Goal: Information Seeking & Learning: Learn about a topic

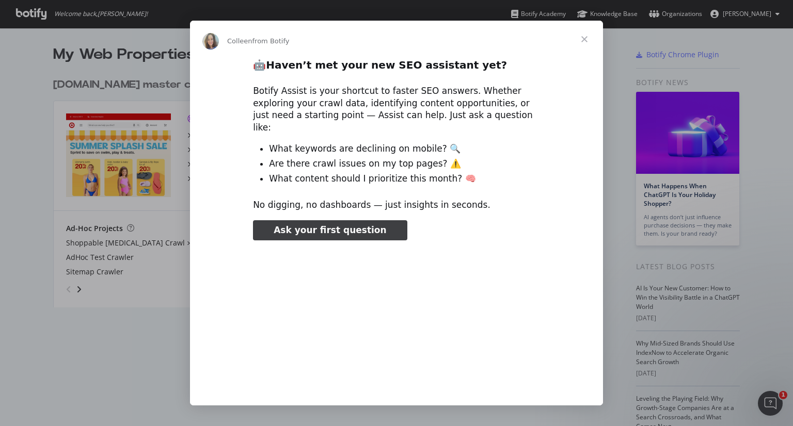
click at [586, 39] on span "Close" at bounding box center [584, 39] width 37 height 37
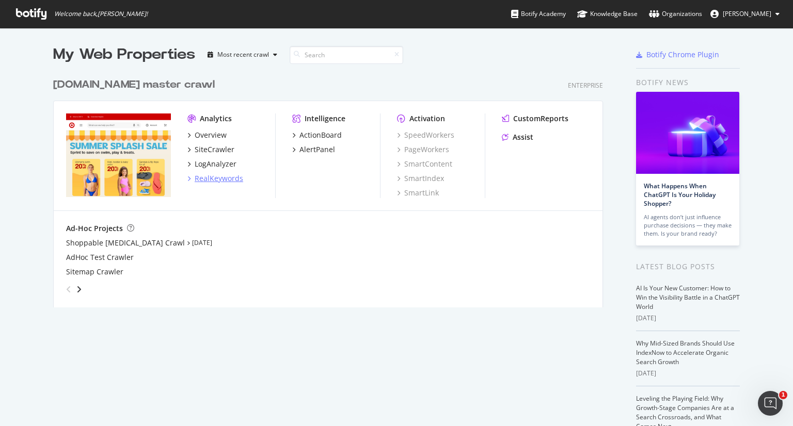
click at [219, 174] on div "RealKeywords" at bounding box center [219, 178] width 49 height 10
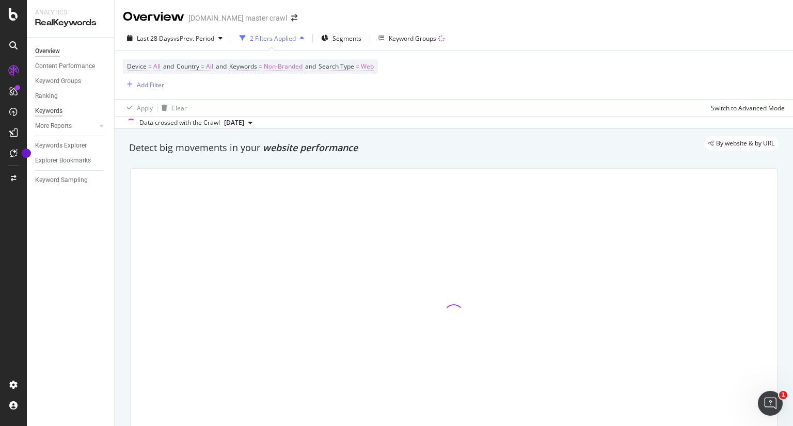
click at [47, 111] on div "Keywords" at bounding box center [48, 111] width 27 height 11
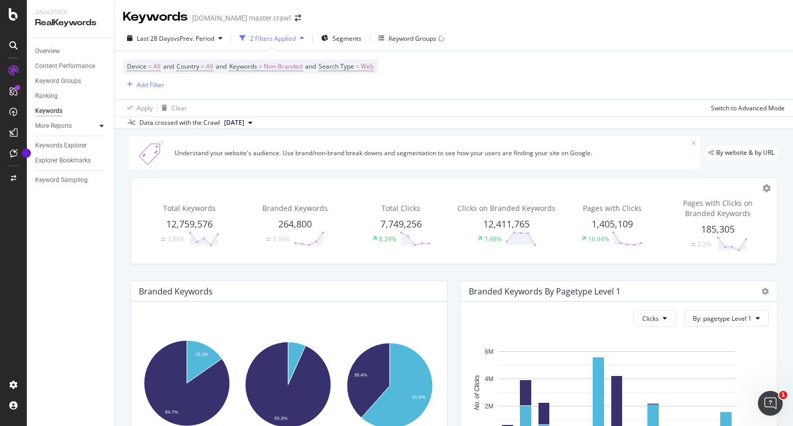
click at [99, 127] on div at bounding box center [102, 126] width 10 height 10
click at [297, 65] on span "Non-Branded" at bounding box center [283, 66] width 39 height 14
click at [295, 98] on button "Non-Branded" at bounding box center [272, 91] width 55 height 17
click at [396, 104] on div "Apply Clear Switch to Advanced Mode" at bounding box center [454, 107] width 678 height 17
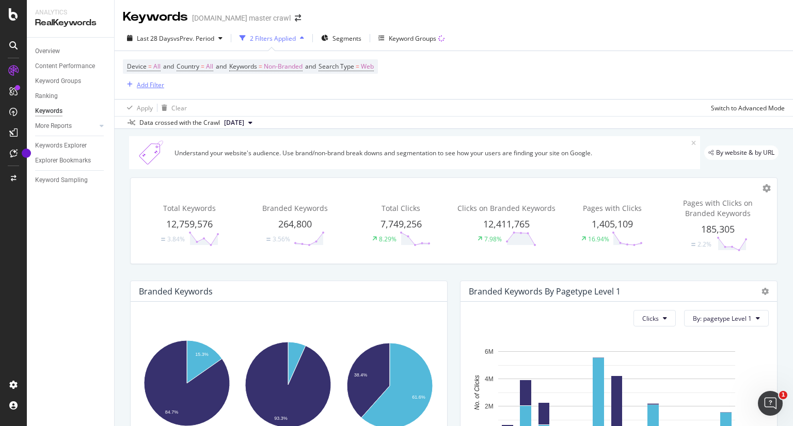
click at [145, 84] on div "Add Filter" at bounding box center [150, 85] width 27 height 9
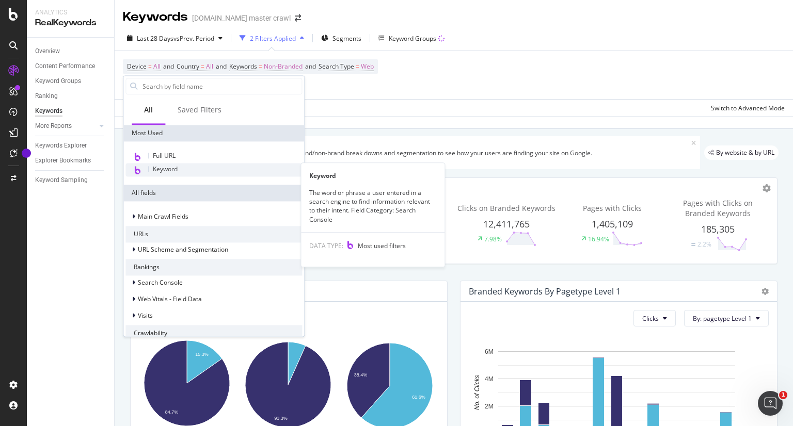
click at [171, 168] on span "Keyword" at bounding box center [165, 169] width 25 height 9
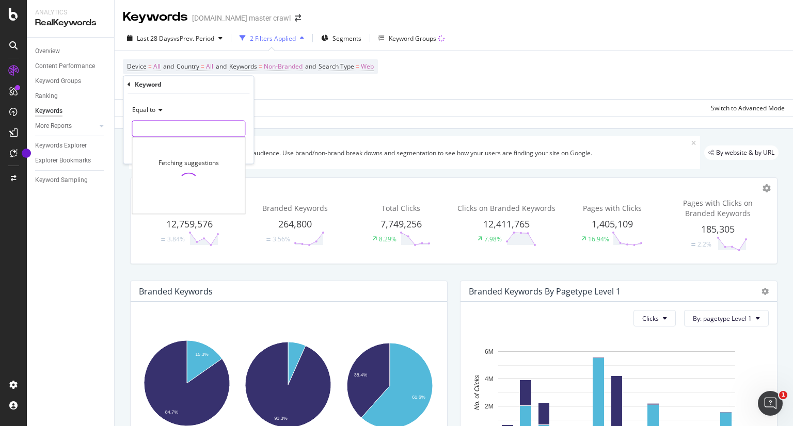
click at [178, 129] on input "text" at bounding box center [188, 129] width 113 height 17
type input "starbucks target"
click at [184, 147] on div "starbucks target 329 URLS" at bounding box center [189, 142] width 115 height 11
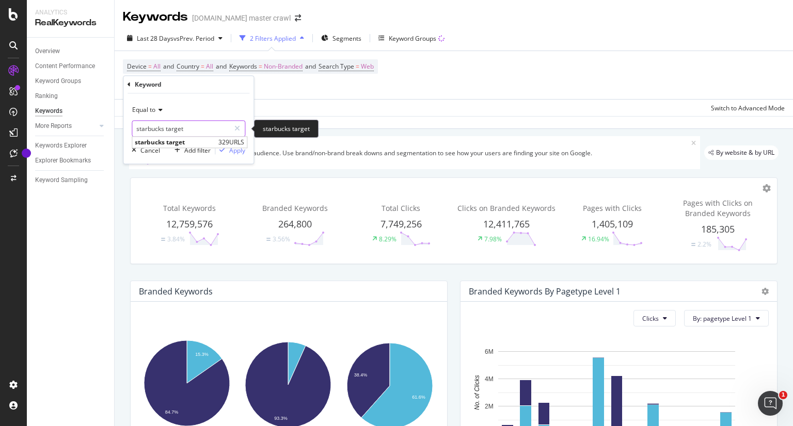
click at [182, 130] on input "starbucks target" at bounding box center [181, 129] width 98 height 17
click at [174, 141] on span "starbucks target" at bounding box center [175, 142] width 81 height 9
click at [233, 146] on div "Apply" at bounding box center [237, 150] width 16 height 9
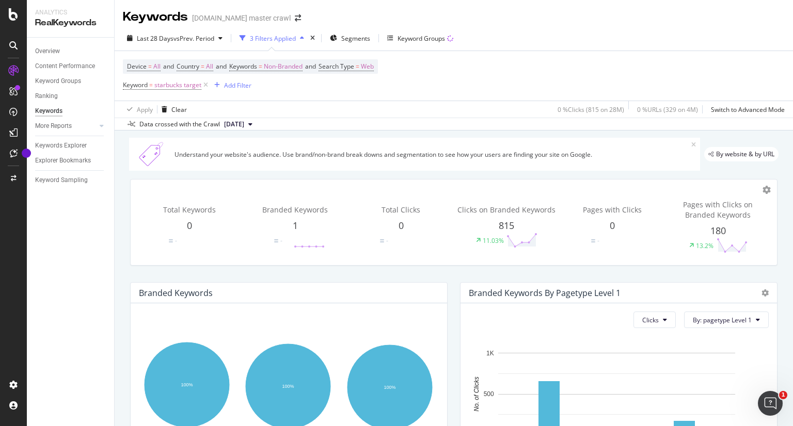
click at [12, 21] on div at bounding box center [13, 213] width 27 height 426
click at [12, 15] on icon at bounding box center [13, 14] width 9 height 12
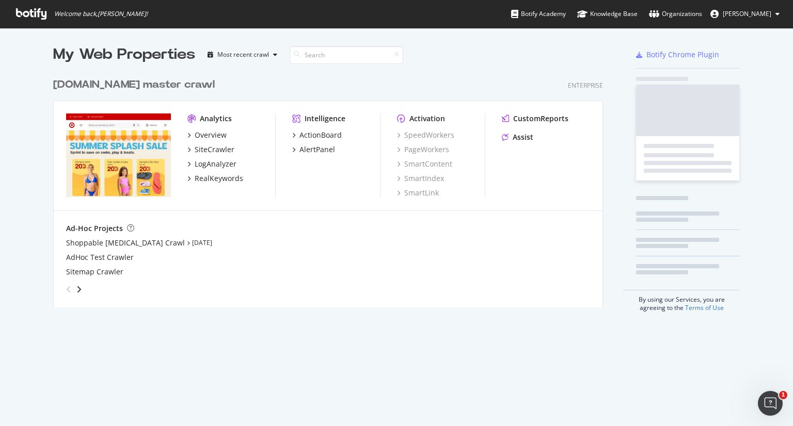
scroll to position [418, 777]
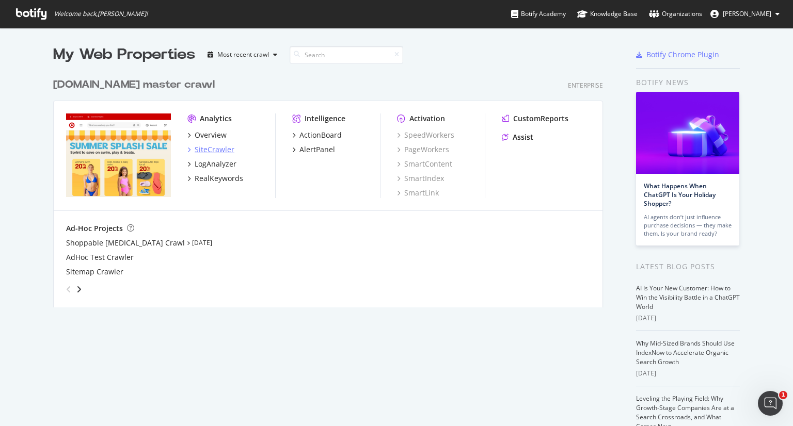
click at [215, 150] on div "SiteCrawler" at bounding box center [215, 150] width 40 height 10
click at [199, 180] on div "RealKeywords" at bounding box center [219, 178] width 49 height 10
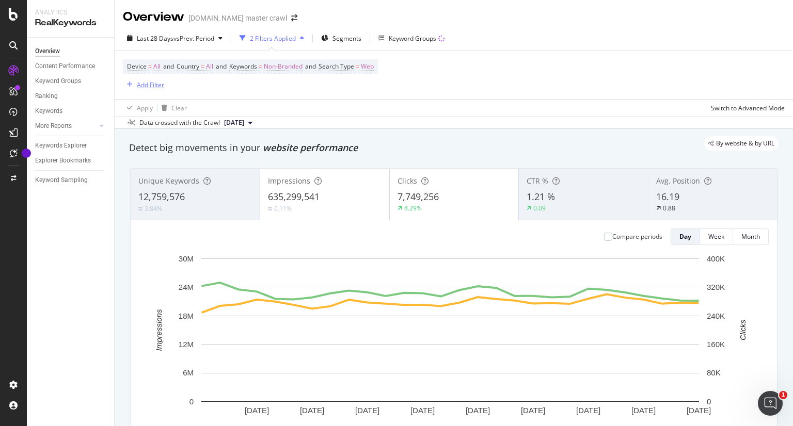
click at [142, 85] on div "Add Filter" at bounding box center [150, 85] width 27 height 9
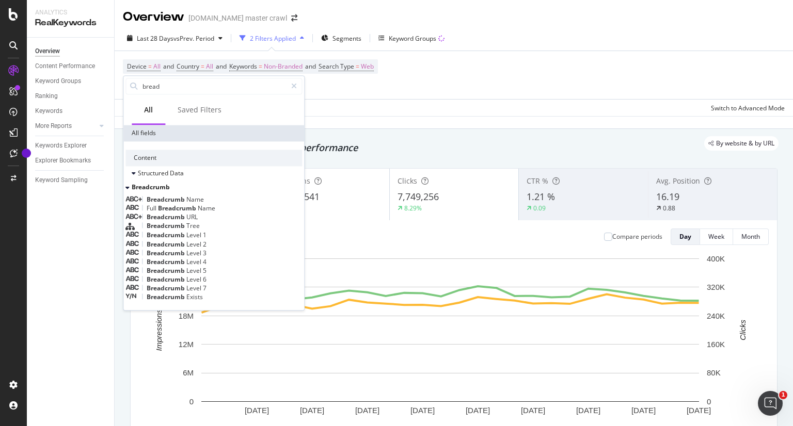
type input "bread"
click at [191, 231] on div "Breadcrumb Tree" at bounding box center [213, 226] width 177 height 9
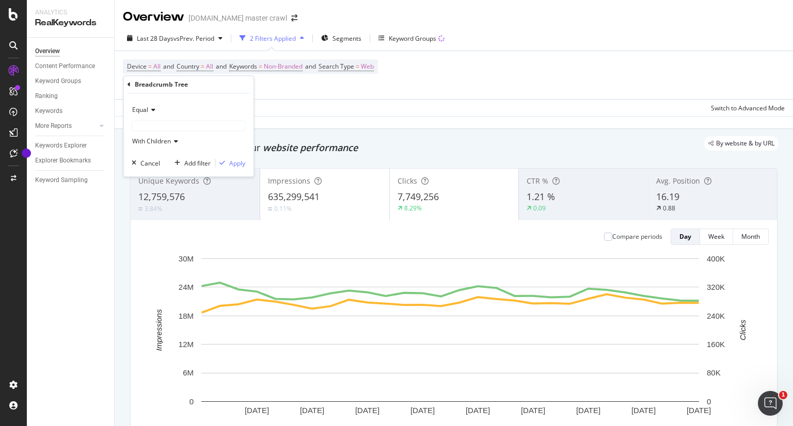
click at [159, 146] on div "With Children" at bounding box center [189, 142] width 114 height 17
click at [150, 126] on input "text" at bounding box center [188, 126] width 113 height 10
click at [147, 111] on span "Equal" at bounding box center [140, 110] width 16 height 9
click at [151, 155] on span "Exists" at bounding box center [145, 158] width 17 height 9
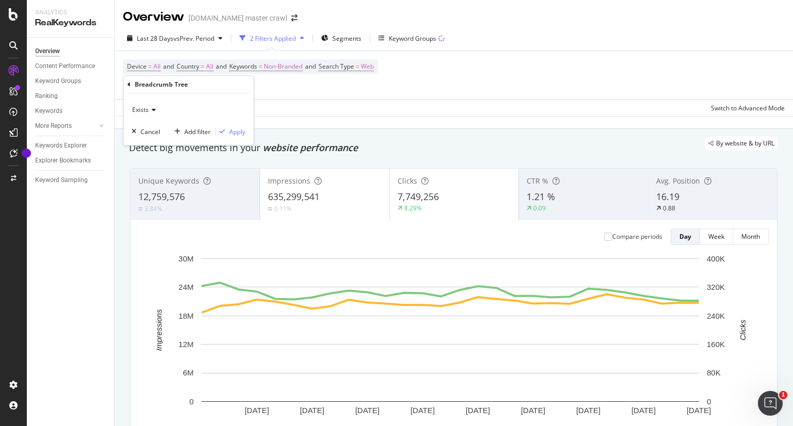
click at [143, 109] on span "Exists" at bounding box center [140, 110] width 17 height 9
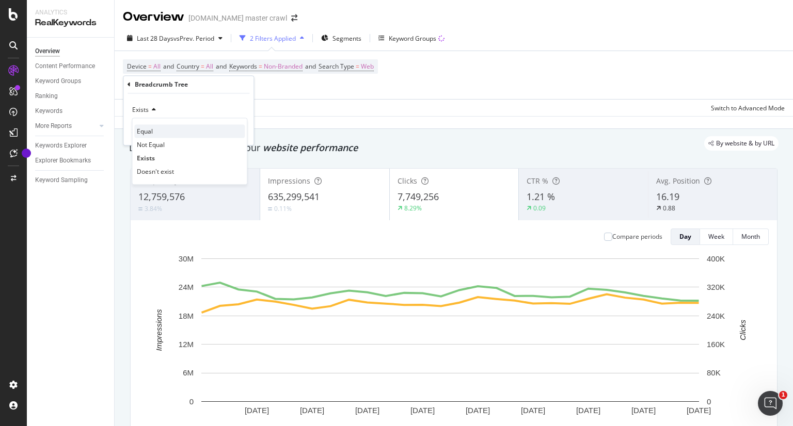
click at [150, 131] on span "Equal" at bounding box center [145, 131] width 16 height 9
click at [145, 88] on div "Breadcrumb Tree" at bounding box center [161, 84] width 53 height 9
click at [142, 84] on div "Breadcrumb Tree" at bounding box center [161, 84] width 53 height 9
click at [129, 84] on icon at bounding box center [128, 85] width 3 height 6
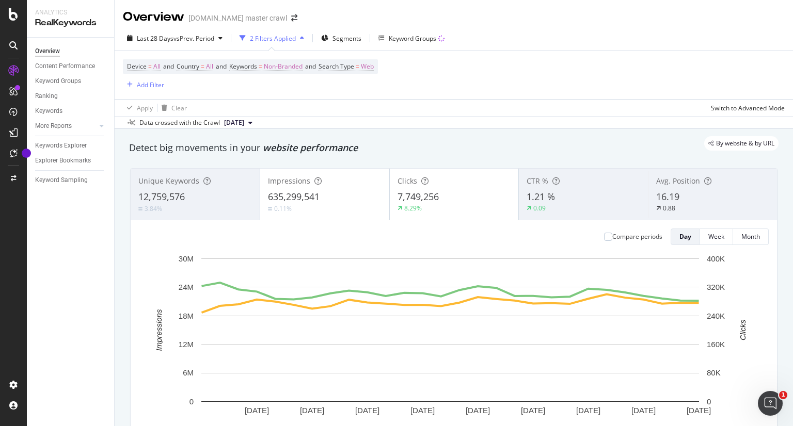
click at [386, 102] on div "Apply Clear Switch to Advanced Mode" at bounding box center [454, 107] width 678 height 17
click at [151, 87] on div "Add Filter" at bounding box center [150, 85] width 27 height 9
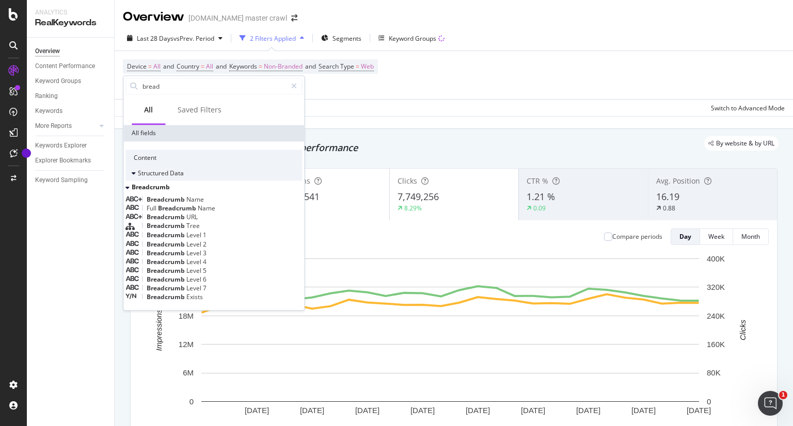
click at [136, 172] on div at bounding box center [135, 173] width 6 height 10
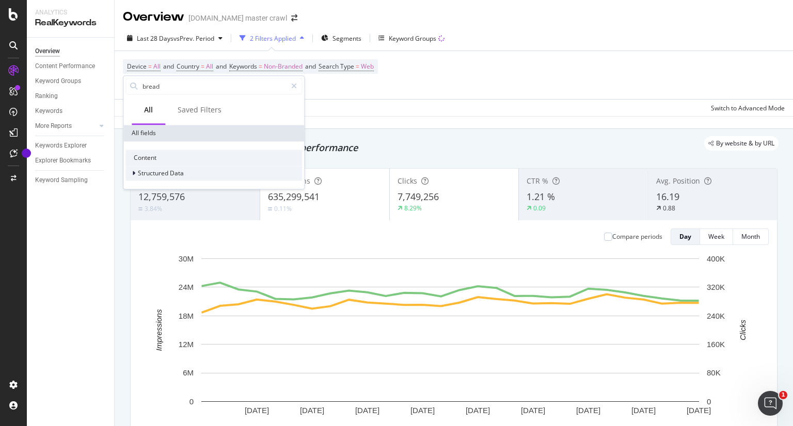
click at [136, 172] on div at bounding box center [135, 173] width 6 height 10
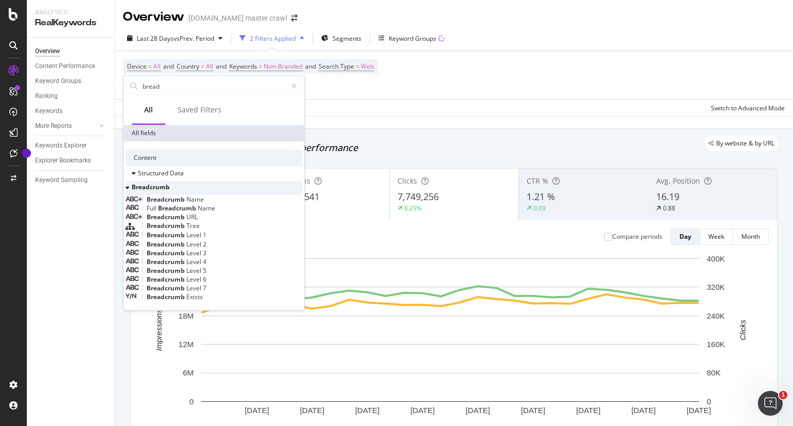
click at [130, 189] on icon at bounding box center [127, 188] width 4 height 6
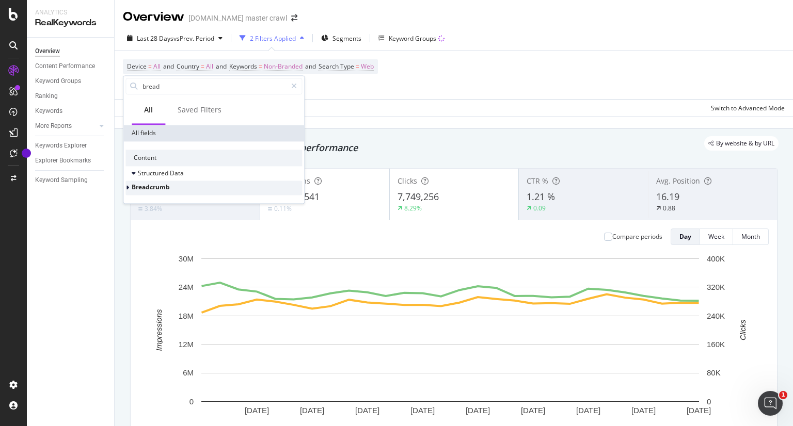
click at [132, 184] on div at bounding box center [128, 188] width 6 height 10
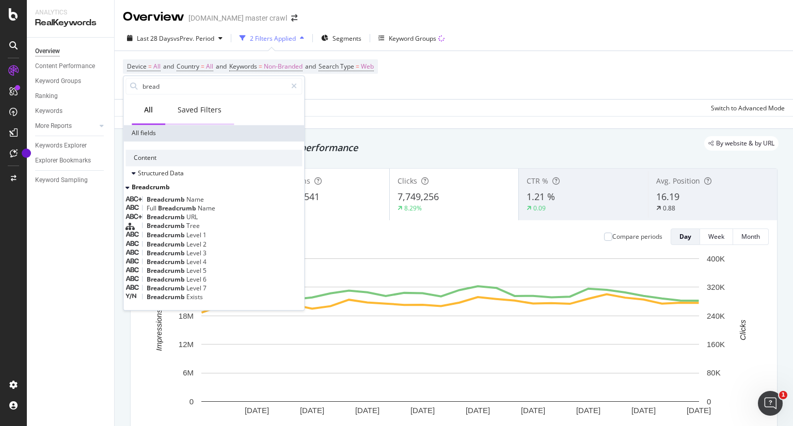
click at [209, 118] on div "Saved Filters" at bounding box center [199, 111] width 69 height 28
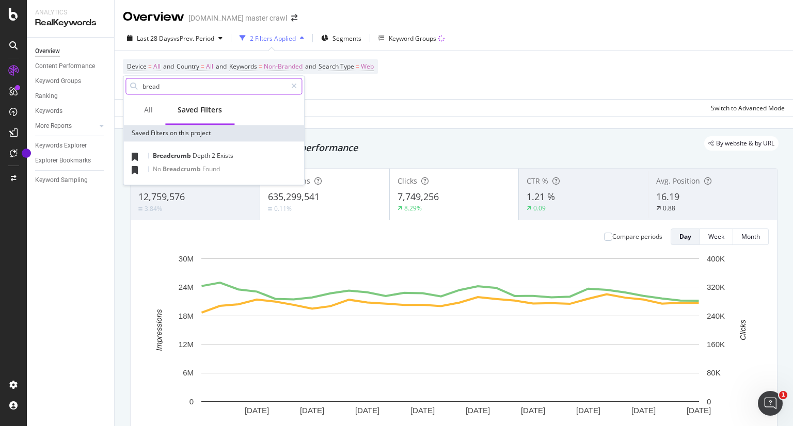
click at [155, 90] on input "bread" at bounding box center [213, 85] width 145 height 15
type input "d"
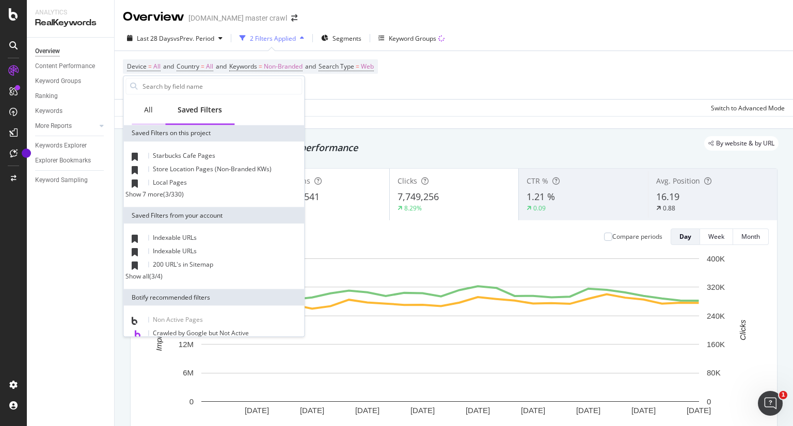
click at [148, 105] on div "All" at bounding box center [148, 110] width 9 height 10
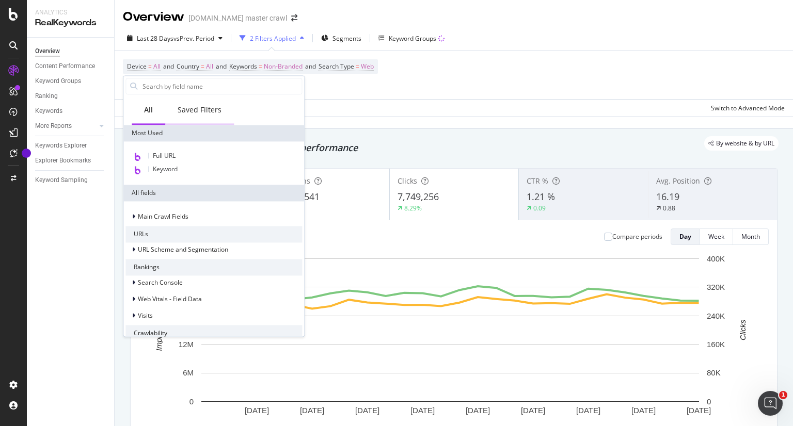
click at [198, 105] on div "Saved Filters" at bounding box center [200, 110] width 44 height 10
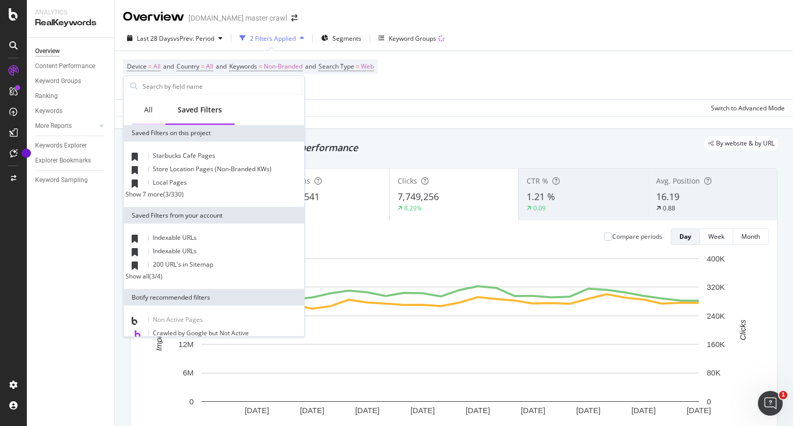
click at [153, 110] on div "All" at bounding box center [149, 111] width 34 height 28
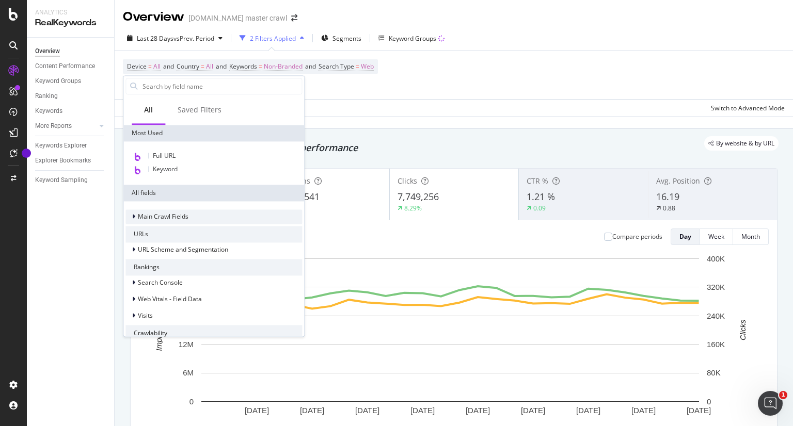
click at [133, 215] on icon at bounding box center [133, 217] width 3 height 6
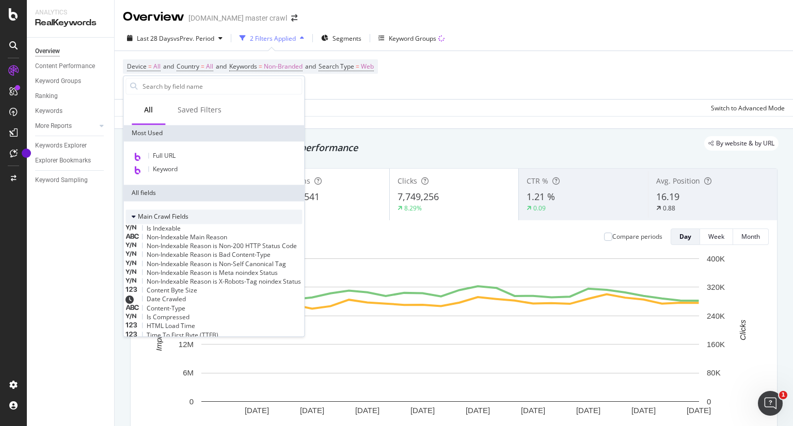
click at [133, 215] on icon at bounding box center [134, 217] width 4 height 6
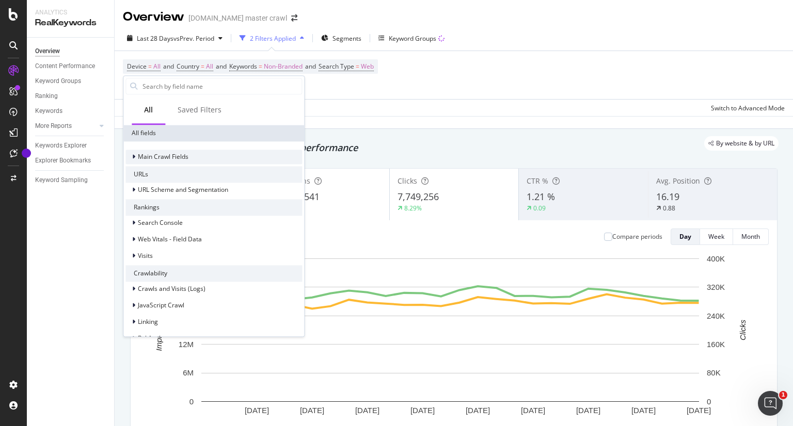
scroll to position [70, 0]
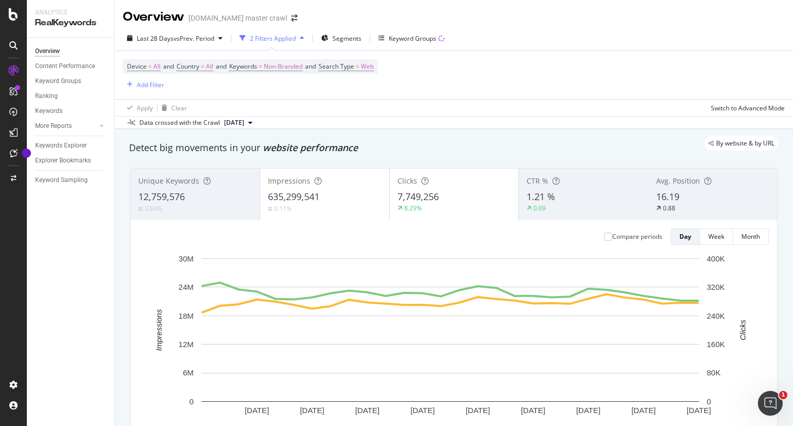
click at [357, 98] on div "Device = All and Country = All and Keywords = Non-Branded and Search Type = Web…" at bounding box center [454, 75] width 662 height 48
click at [279, 34] on div "2 Filters Applied" at bounding box center [273, 38] width 46 height 9
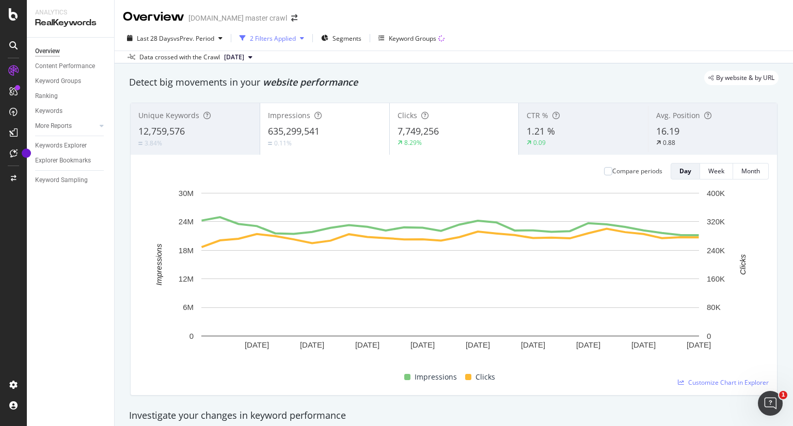
click at [279, 34] on div "2 Filters Applied" at bounding box center [273, 38] width 46 height 9
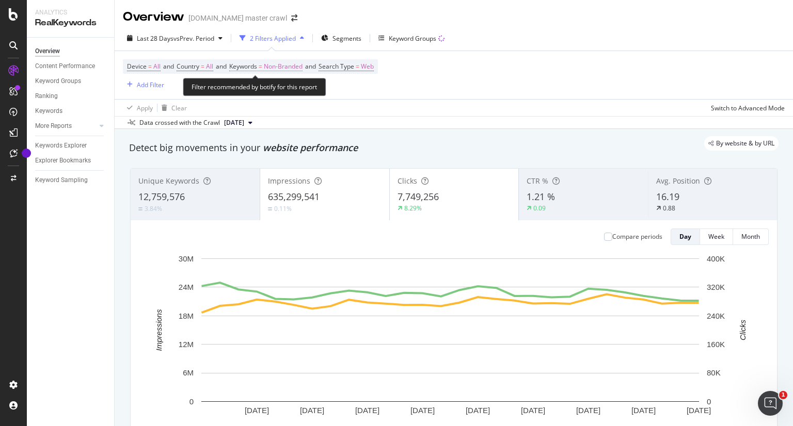
click at [251, 67] on span "Keywords" at bounding box center [243, 66] width 28 height 9
click at [486, 69] on div "Device = All and Country = All and Keywords = Non-Branded and Search Type = Web…" at bounding box center [454, 75] width 662 height 48
click at [67, 147] on div "Keywords Explorer" at bounding box center [61, 145] width 52 height 11
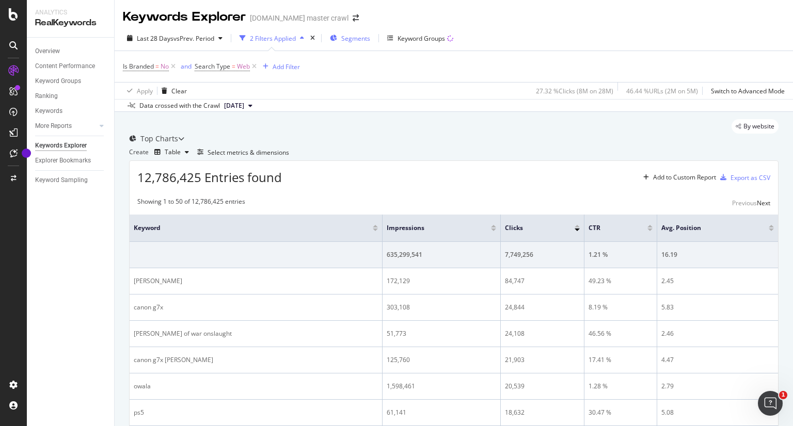
click at [355, 37] on span "Segments" at bounding box center [355, 38] width 29 height 9
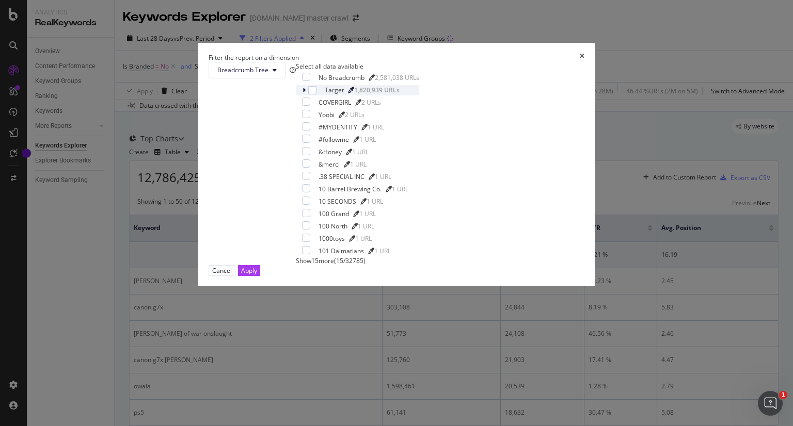
click at [302, 93] on icon "modal" at bounding box center [303, 90] width 3 height 6
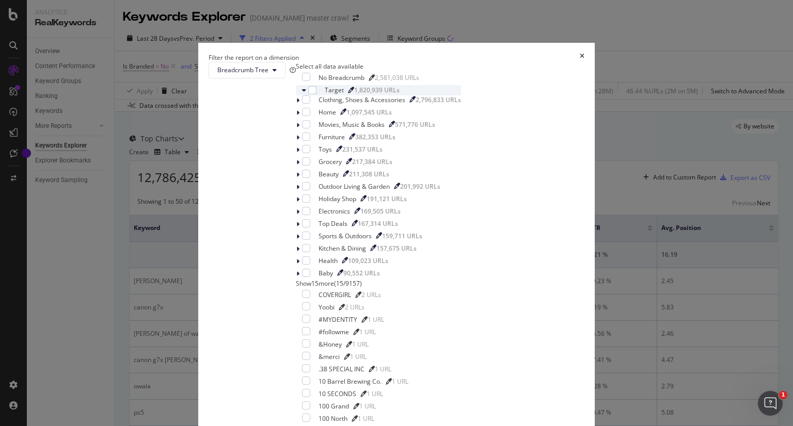
scroll to position [22, 0]
click at [299, 166] on icon "modal" at bounding box center [297, 162] width 3 height 6
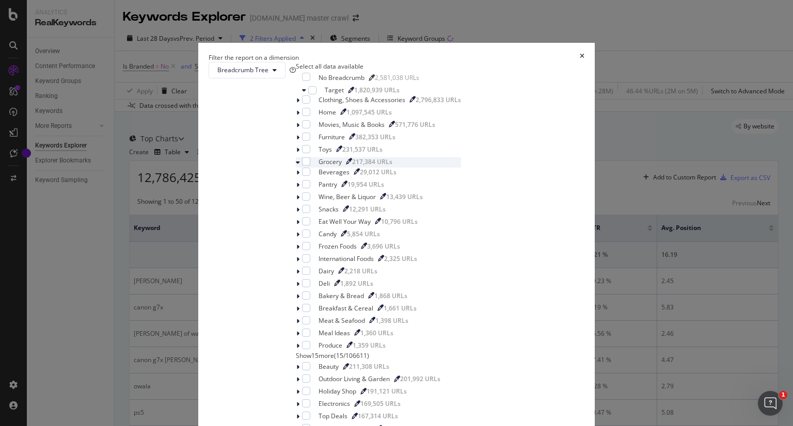
scroll to position [139, 0]
click at [315, 351] on span "Show 15 more" at bounding box center [315, 355] width 38 height 9
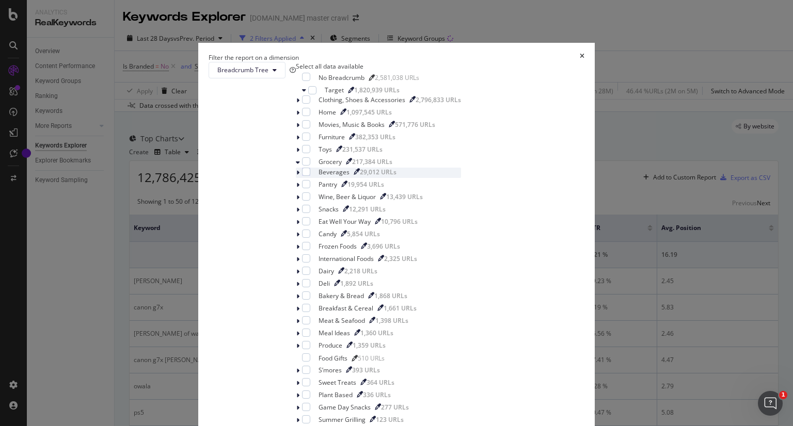
click at [299, 170] on icon "modal" at bounding box center [297, 173] width 3 height 6
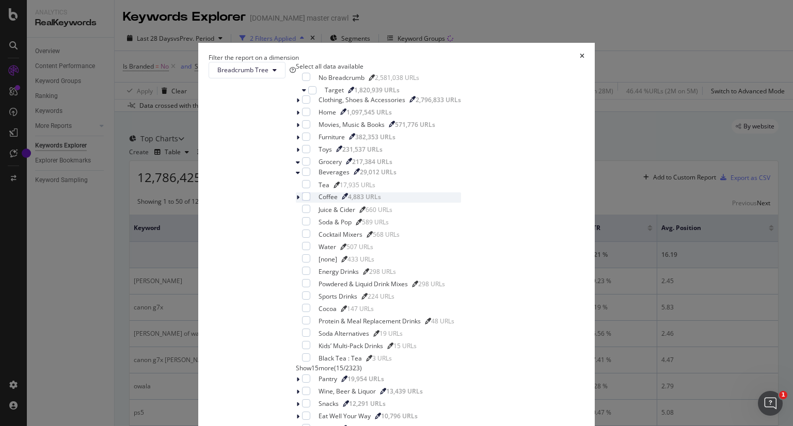
click at [299, 195] on icon "modal" at bounding box center [297, 198] width 3 height 6
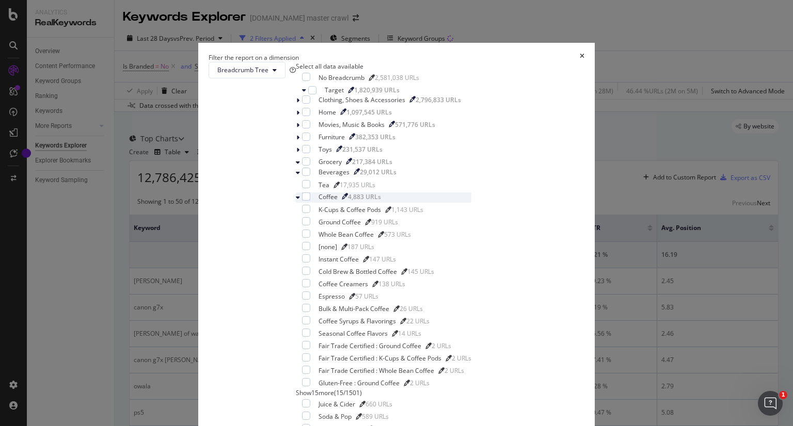
scroll to position [672, 0]
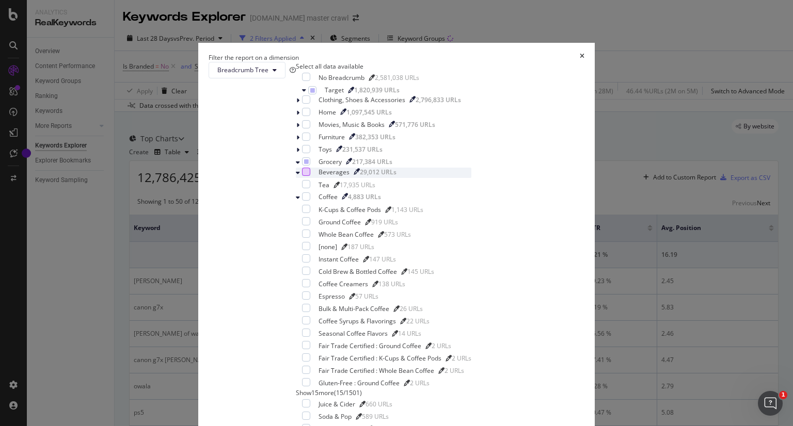
scroll to position [109, 0]
click at [300, 195] on icon "modal" at bounding box center [298, 198] width 4 height 6
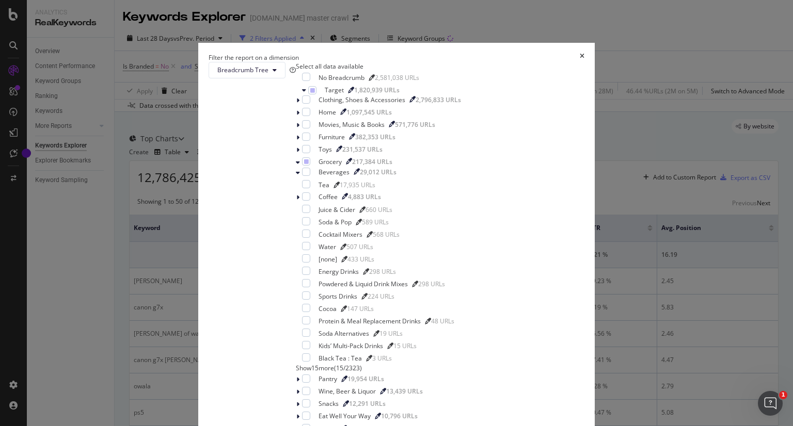
scroll to position [0, 0]
click at [314, 149] on div "modal" at bounding box center [314, 149] width 0 height 0
click at [300, 153] on icon "modal" at bounding box center [298, 150] width 4 height 6
click at [312, 178] on div "Beverages 29,012 URLs" at bounding box center [383, 173] width 175 height 10
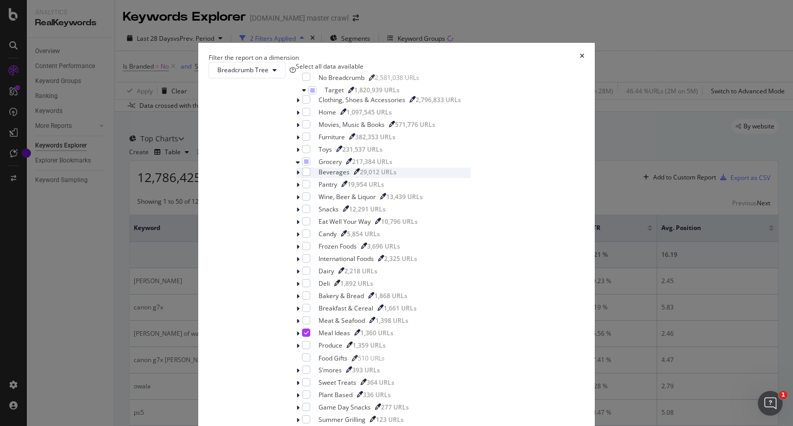
scroll to position [171, 0]
click at [309, 330] on icon "modal" at bounding box center [306, 332] width 5 height 5
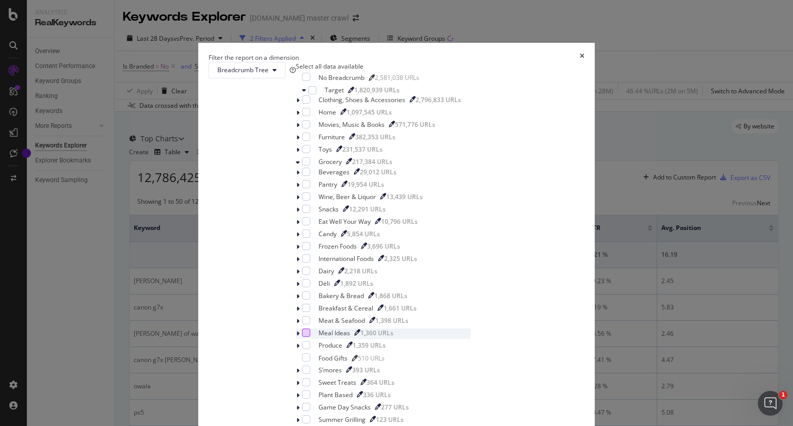
click at [580, 62] on icon "times" at bounding box center [582, 57] width 5 height 9
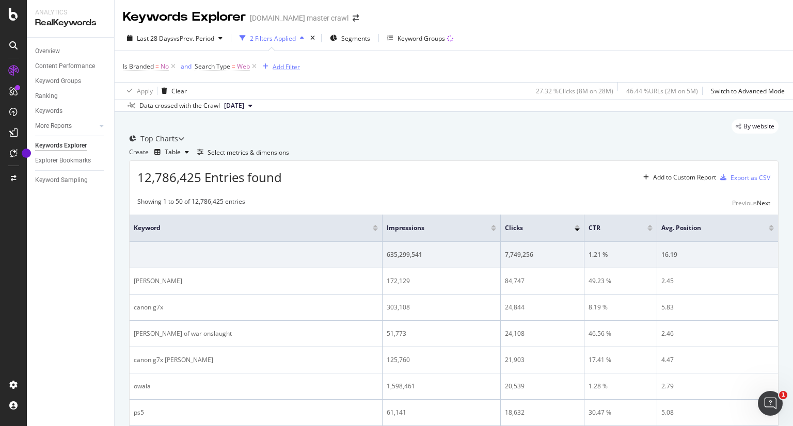
click at [269, 70] on div "Add Filter" at bounding box center [279, 66] width 41 height 11
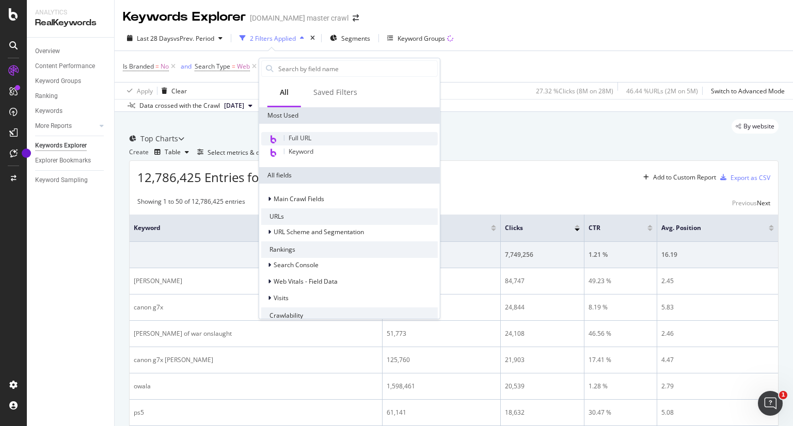
click at [299, 137] on span "Full URL" at bounding box center [300, 138] width 23 height 9
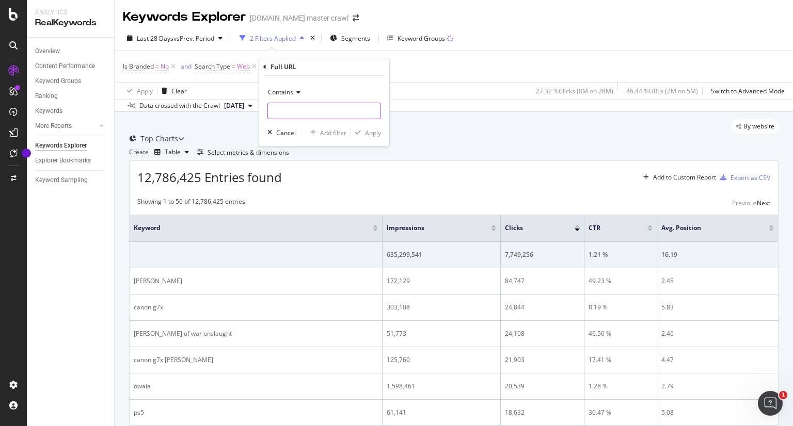
click at [339, 108] on input "text" at bounding box center [324, 111] width 113 height 17
paste input "[URL][DOMAIN_NAME]"
type input "[URL][DOMAIN_NAME]"
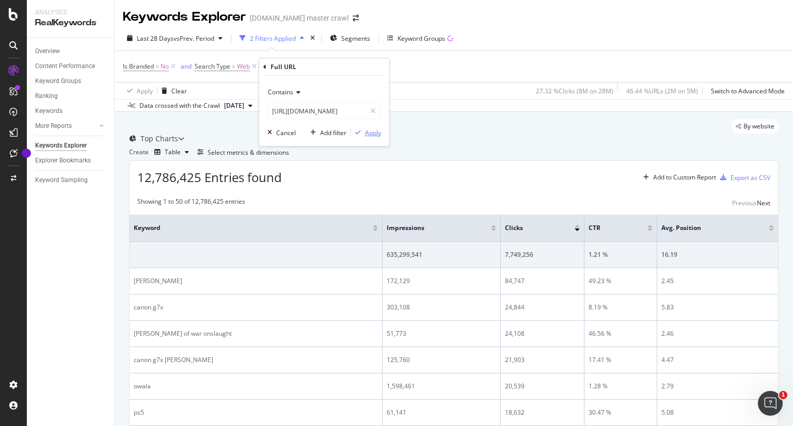
click at [370, 130] on div "Apply" at bounding box center [373, 133] width 16 height 9
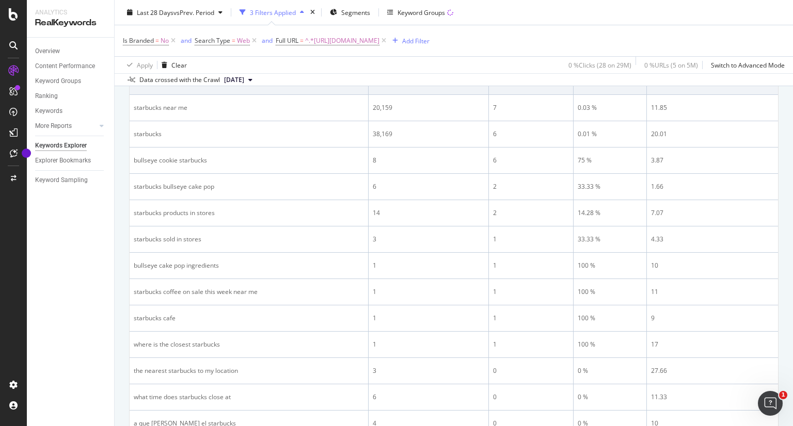
scroll to position [173, 0]
click at [479, 58] on div at bounding box center [481, 56] width 5 height 3
